Goal: Task Accomplishment & Management: Manage account settings

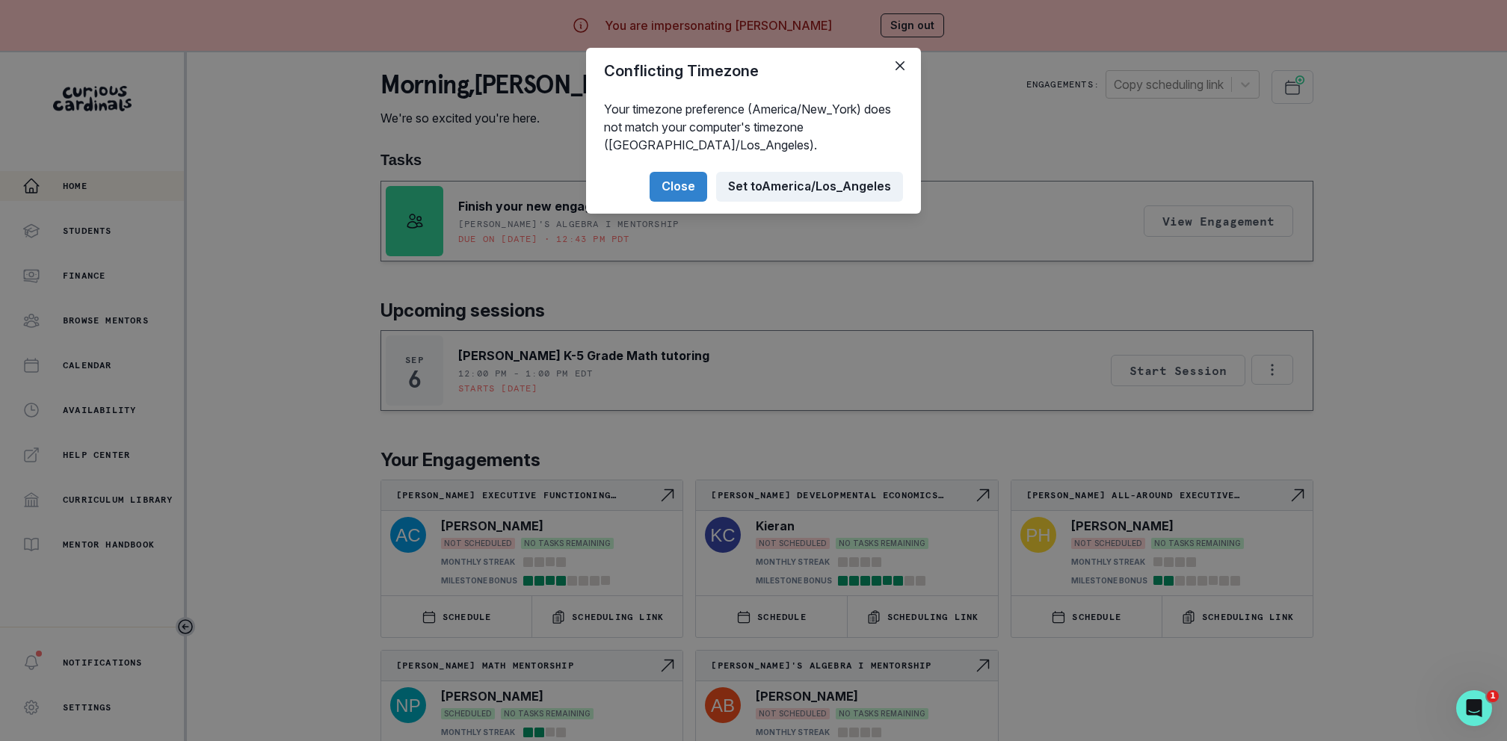
click at [762, 191] on button "Set to [GEOGRAPHIC_DATA]/Los_Angeles" at bounding box center [809, 187] width 187 height 30
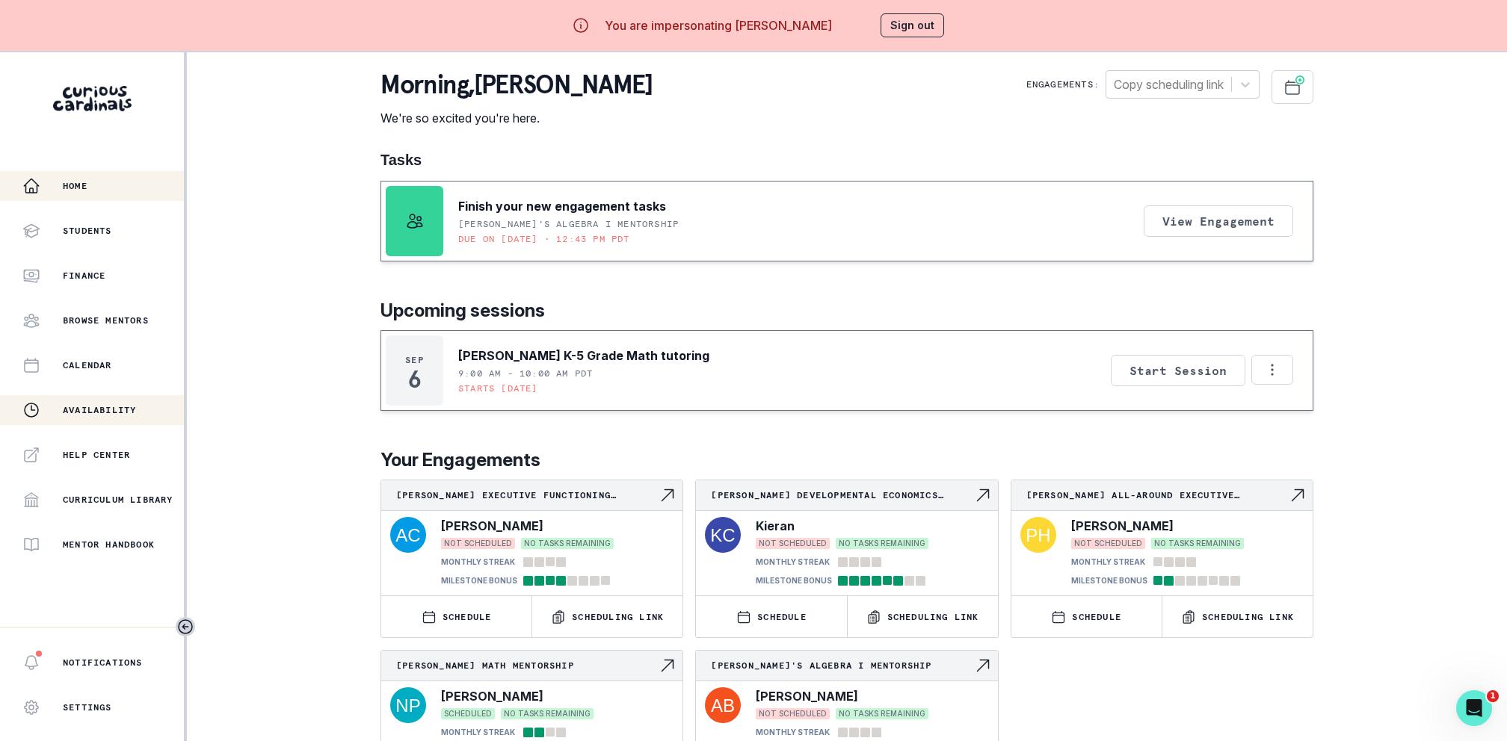
click at [102, 413] on p "Availability" at bounding box center [99, 410] width 73 height 12
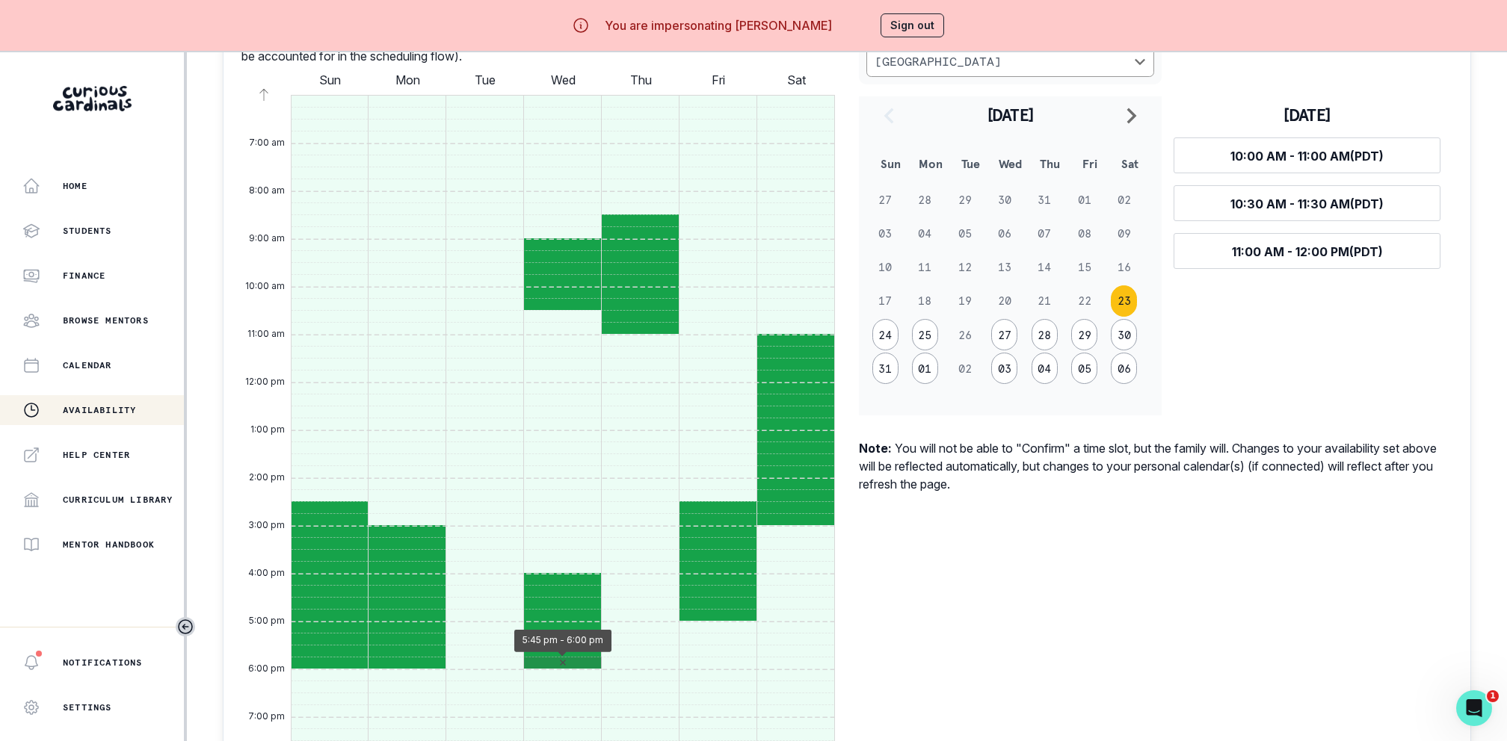
scroll to position [647, 0]
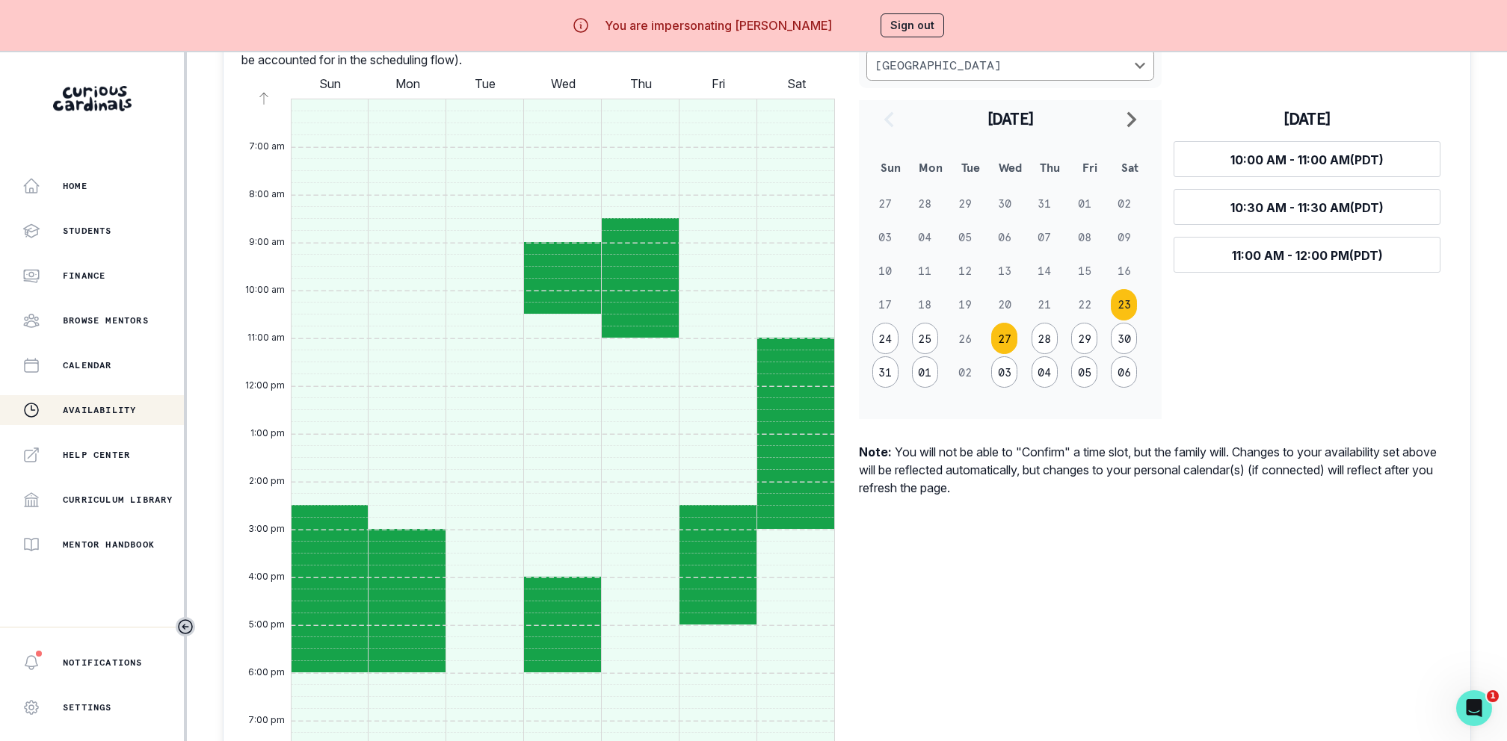
click at [1011, 339] on button "27" at bounding box center [1004, 338] width 26 height 31
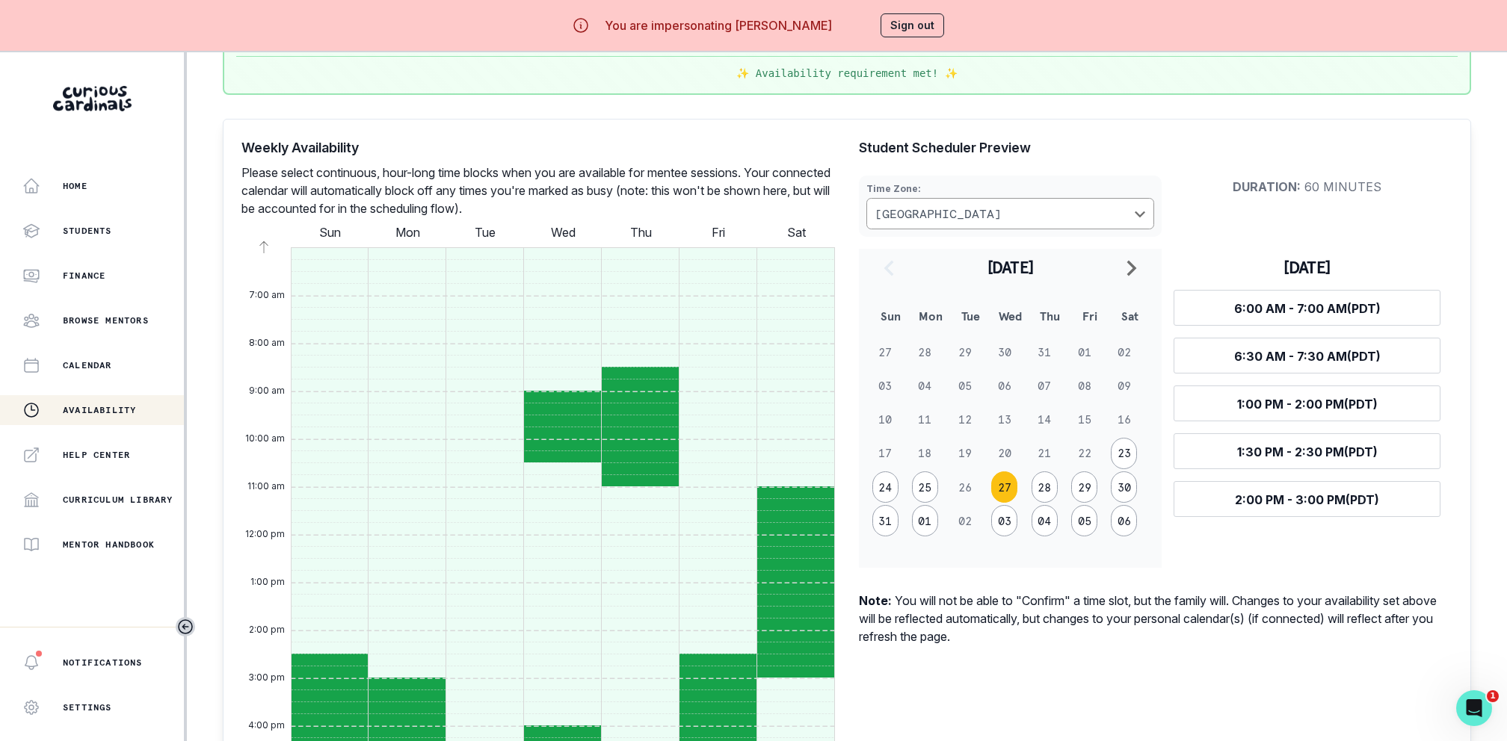
scroll to position [556, 0]
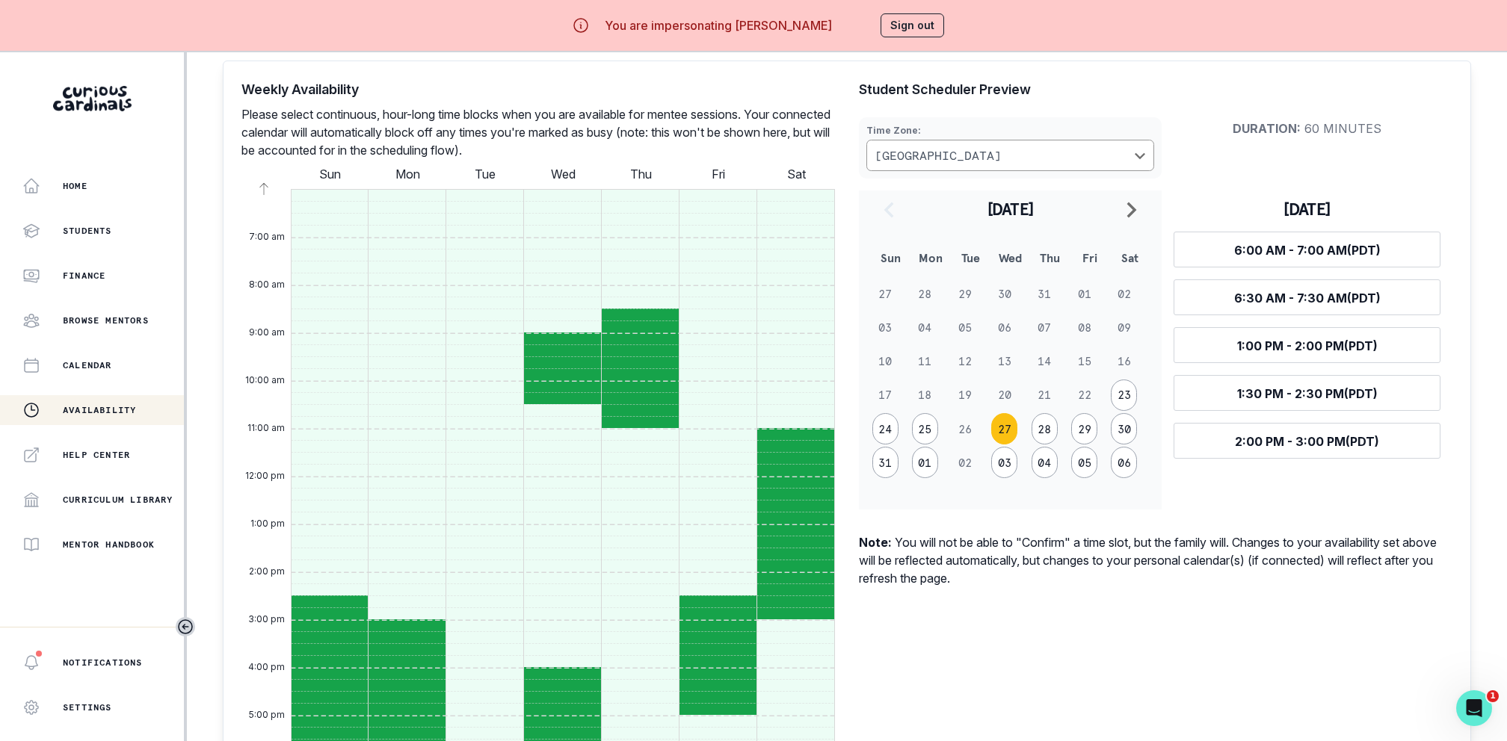
click at [933, 563] on p "Note: You will not be able to "Confirm" a time slot, but the family will. Chang…" at bounding box center [1155, 561] width 593 height 54
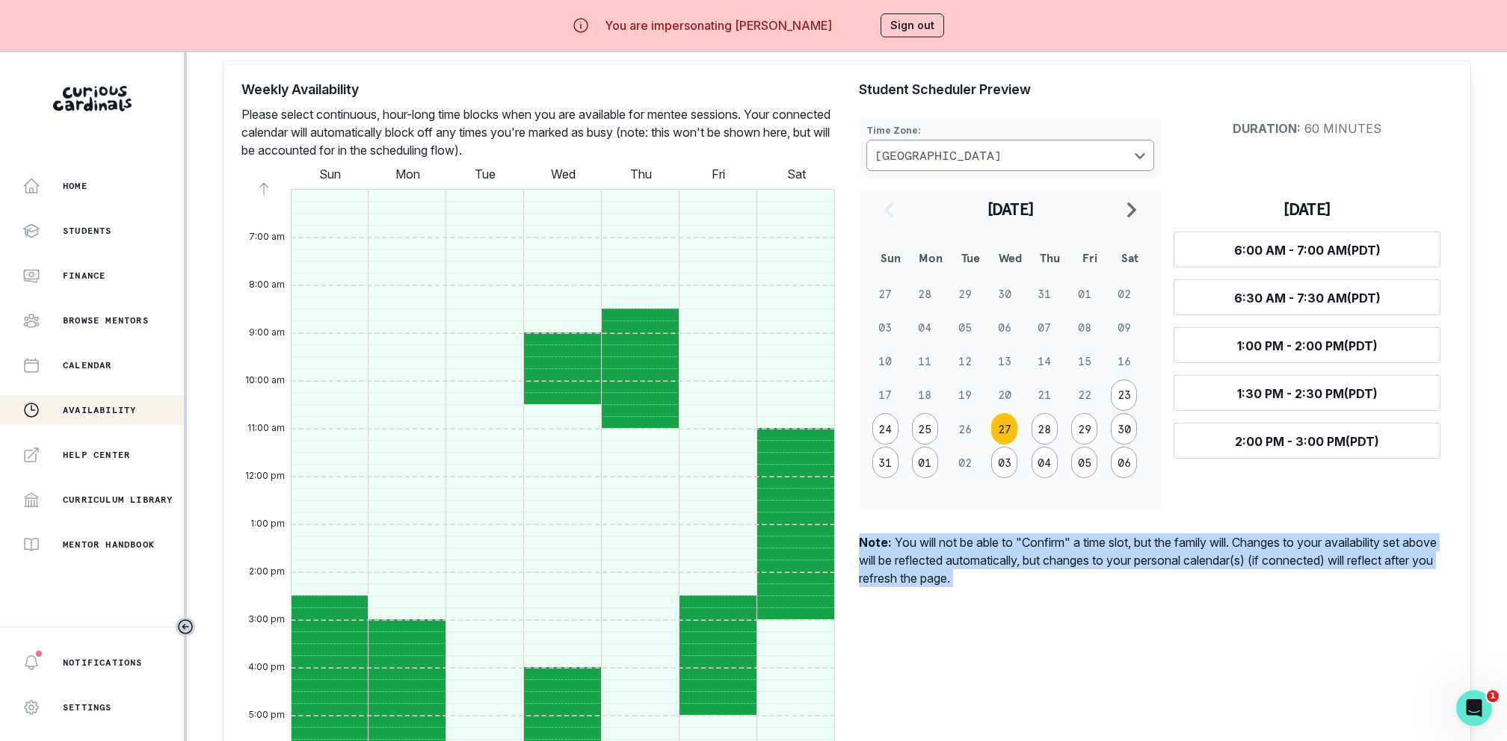
click at [933, 563] on p "Note: You will not be able to "Confirm" a time slot, but the family will. Chang…" at bounding box center [1155, 561] width 593 height 54
click at [966, 542] on p "Note: You will not be able to "Confirm" a time slot, but the family will. Chang…" at bounding box center [1155, 561] width 593 height 54
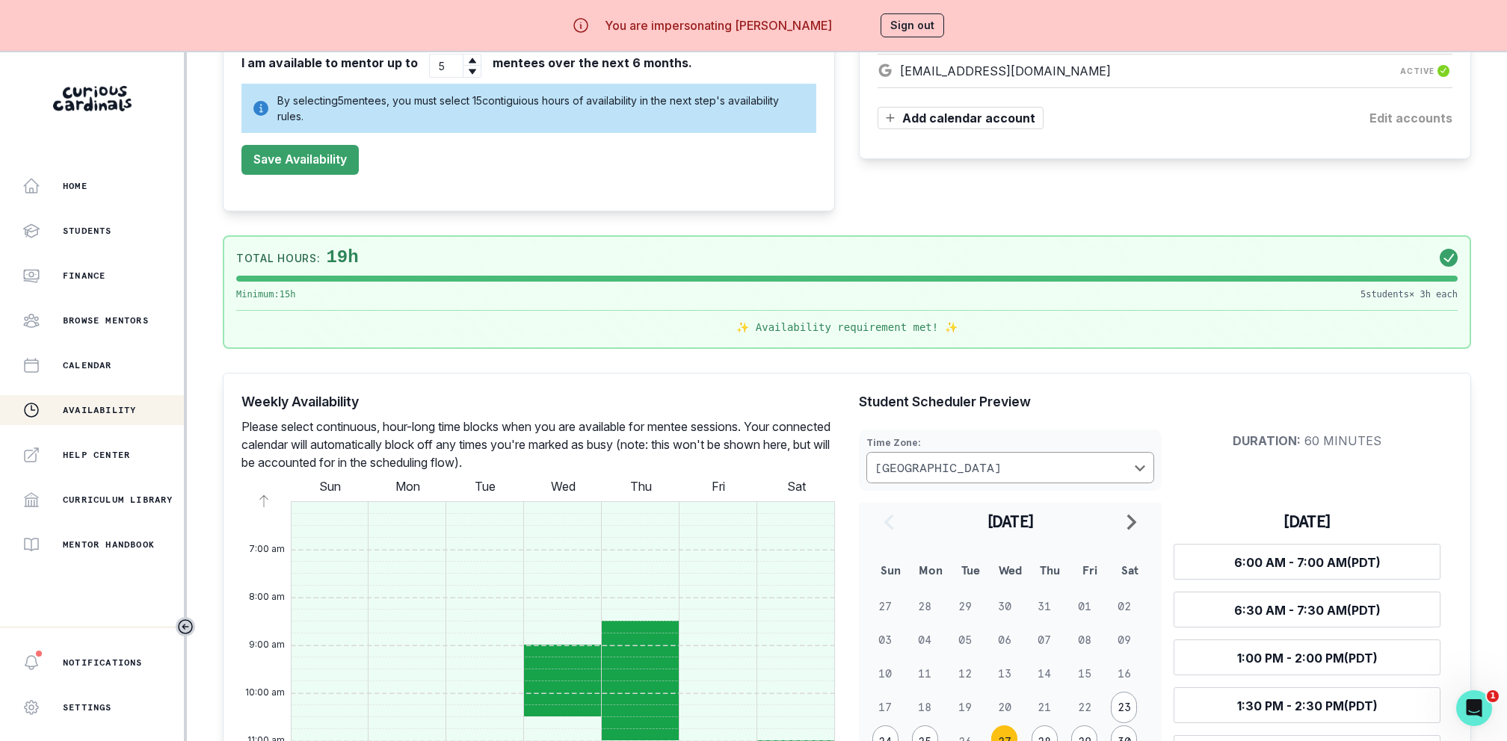
scroll to position [0, 0]
